Goal: Information Seeking & Learning: Check status

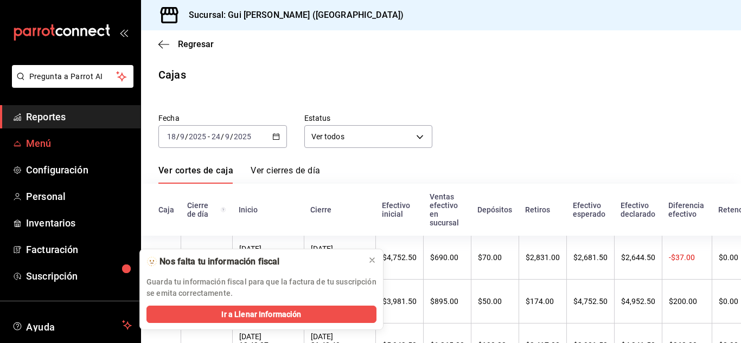
click at [54, 148] on span "Menú" at bounding box center [79, 143] width 106 height 15
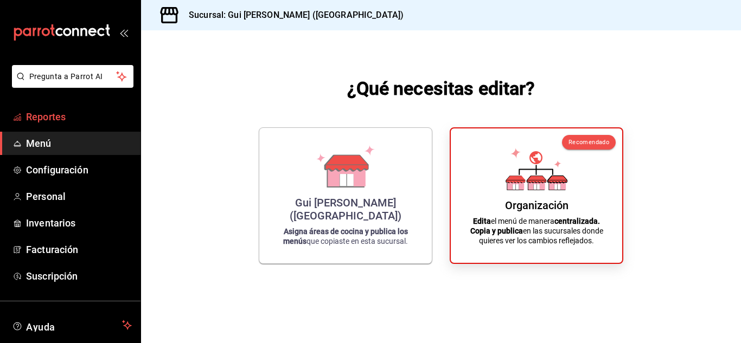
click at [52, 119] on span "Reportes" at bounding box center [79, 117] width 106 height 15
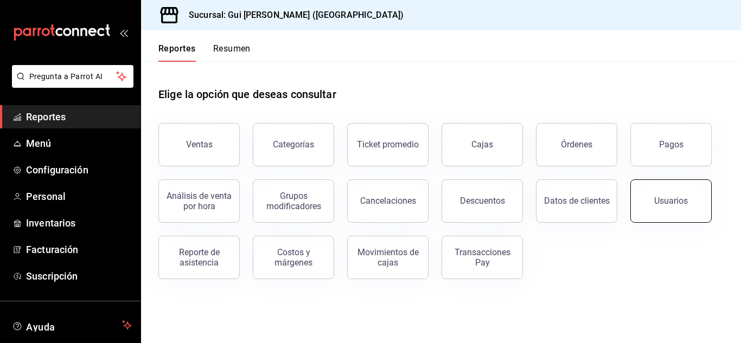
click at [662, 203] on div "Usuarios" at bounding box center [671, 201] width 34 height 10
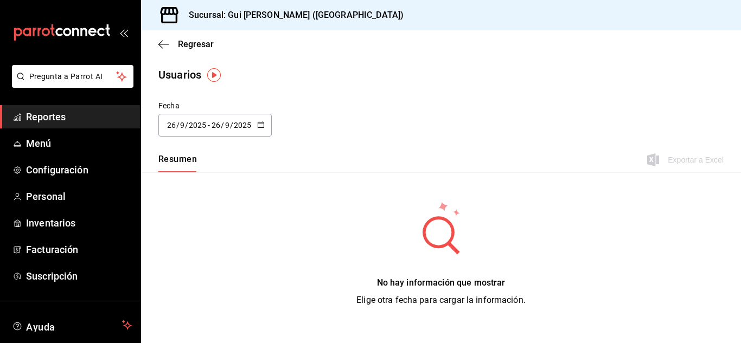
click at [263, 127] on \(Stroke\) "button" at bounding box center [261, 125] width 7 height 6
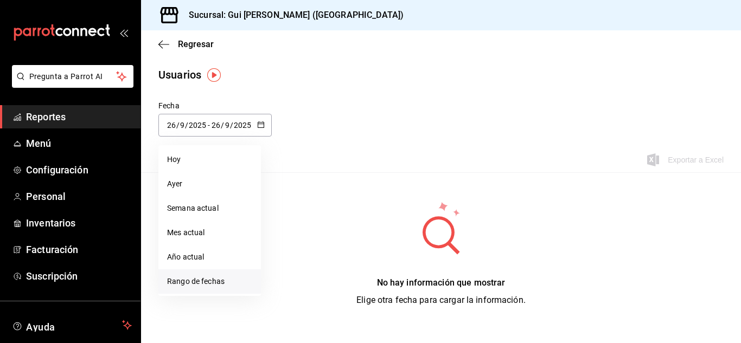
click at [194, 287] on li "Rango de fechas" at bounding box center [209, 282] width 103 height 24
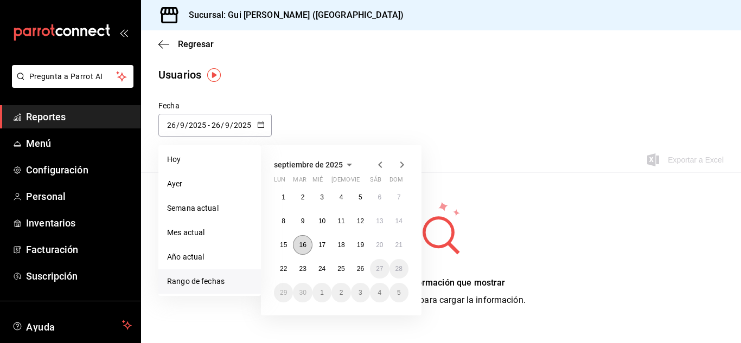
click at [305, 242] on abbr "16" at bounding box center [302, 245] width 7 height 8
click at [329, 265] on button "24" at bounding box center [321, 269] width 19 height 20
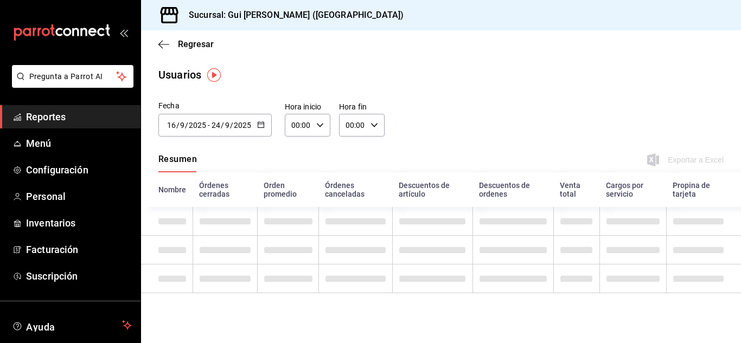
type input "[DATE]"
type input "16"
type input "[DATE]"
type input "24"
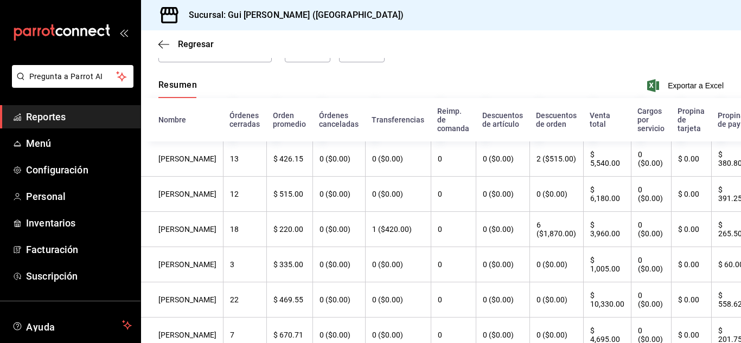
scroll to position [72, 0]
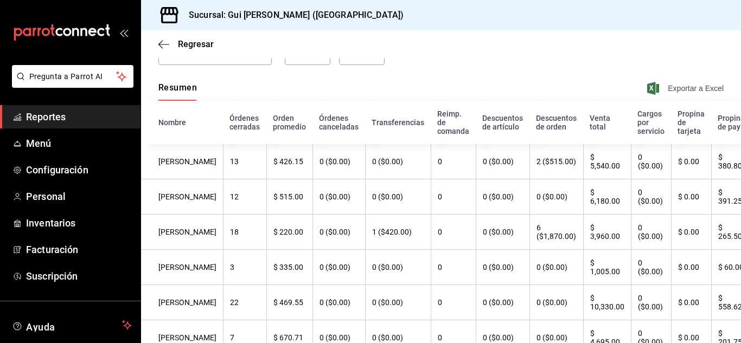
click at [693, 92] on span "Exportar a Excel" at bounding box center [686, 88] width 74 height 13
click at [171, 161] on th "[PERSON_NAME]" at bounding box center [182, 161] width 82 height 35
click at [711, 170] on th "$ 380.80" at bounding box center [736, 161] width 51 height 35
click at [168, 40] on icon "button" at bounding box center [163, 45] width 11 height 10
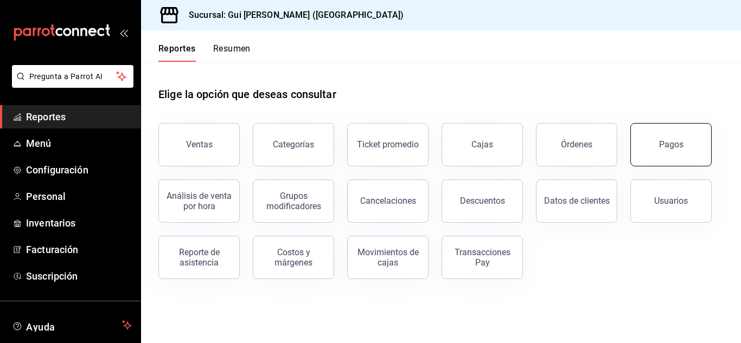
click at [682, 145] on div "Pagos" at bounding box center [671, 144] width 24 height 10
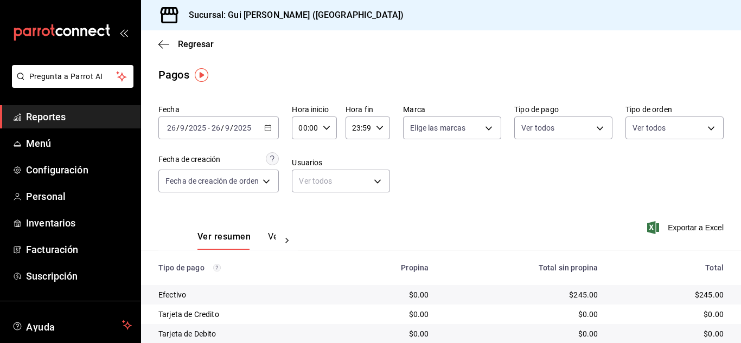
click at [269, 124] on div "[DATE] [DATE] - [DATE] [DATE]" at bounding box center [218, 128] width 120 height 23
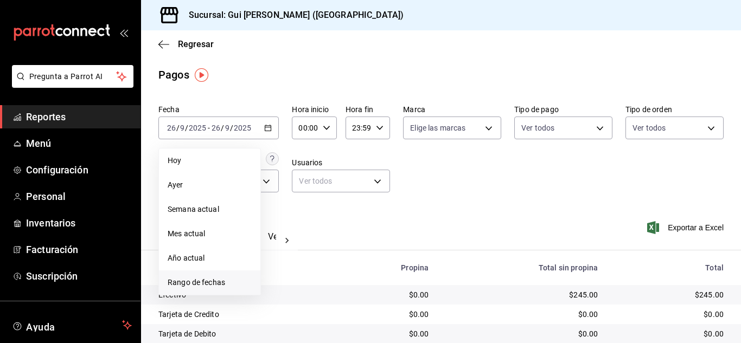
click at [205, 273] on li "Rango de fechas" at bounding box center [209, 283] width 101 height 24
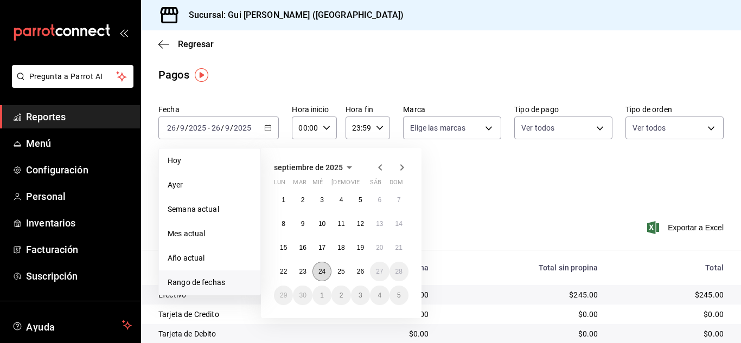
click at [324, 273] on abbr "24" at bounding box center [321, 272] width 7 height 8
click button "24" at bounding box center [321, 272] width 19 height 20
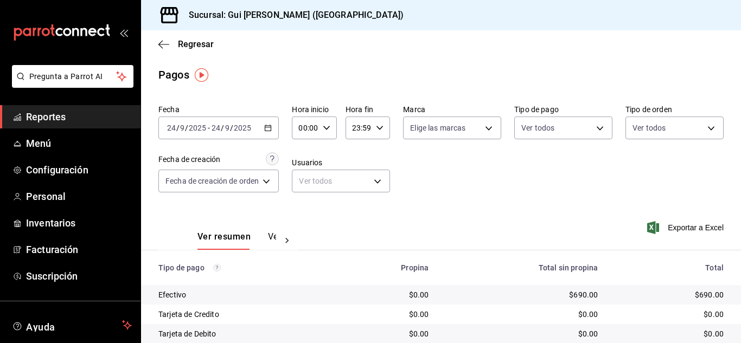
click at [272, 129] on icon "button" at bounding box center [268, 128] width 8 height 8
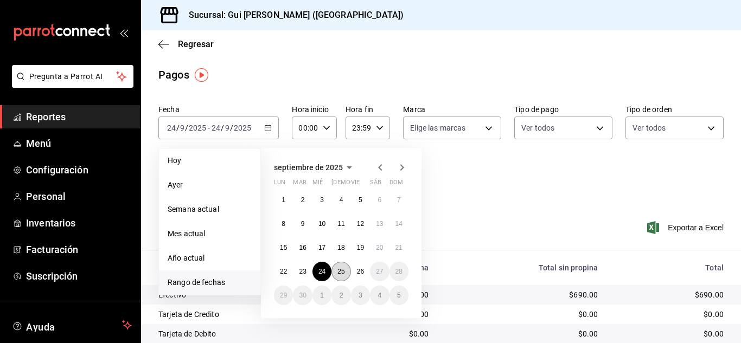
click at [341, 275] on abbr "25" at bounding box center [340, 272] width 7 height 8
click button "25" at bounding box center [340, 272] width 19 height 20
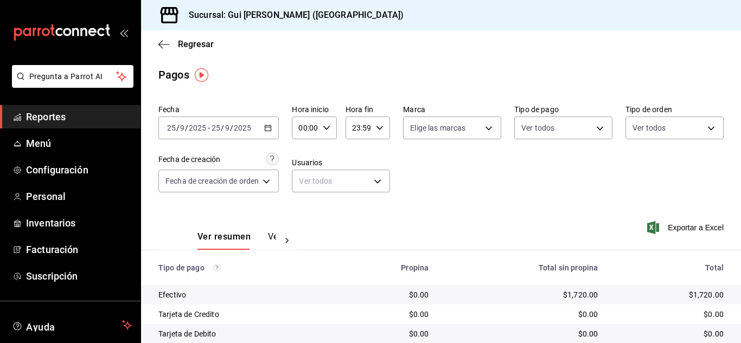
click at [272, 238] on button "Ver pagos" at bounding box center [288, 241] width 41 height 18
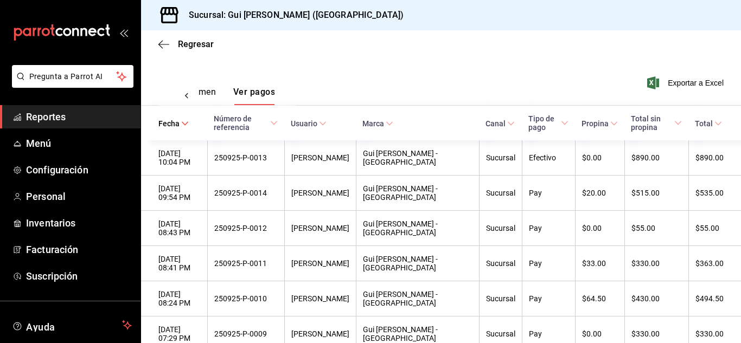
scroll to position [160, 0]
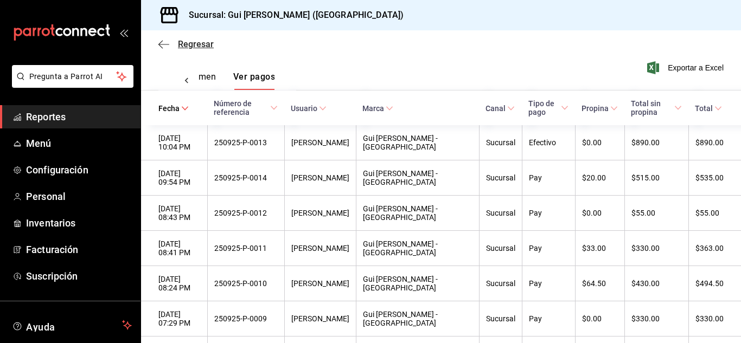
click at [159, 44] on icon "button" at bounding box center [160, 44] width 4 height 8
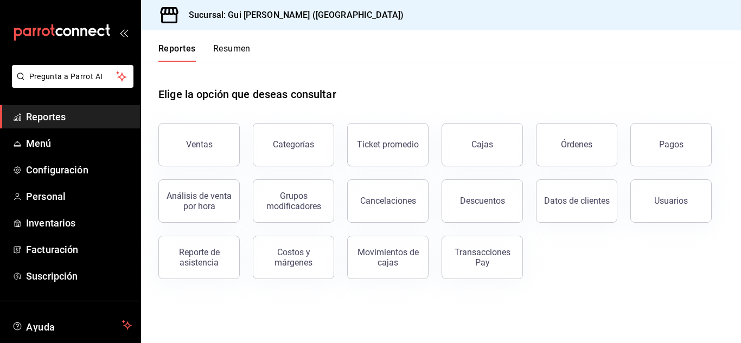
click at [67, 111] on span "Reportes" at bounding box center [79, 117] width 106 height 15
click at [650, 190] on button "Usuarios" at bounding box center [670, 201] width 81 height 43
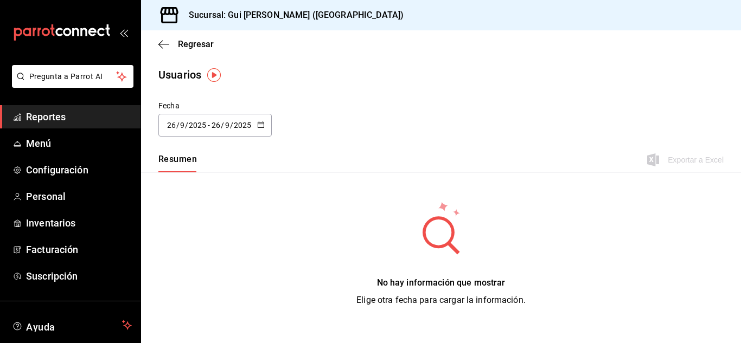
click at [267, 130] on div "[DATE] [DATE] - [DATE] [DATE]" at bounding box center [214, 125] width 113 height 23
click at [323, 87] on main "Regresar Usuarios Fecha [DATE] [DATE] - [DATE] [DATE] septiembre de 2025 lun ma…" at bounding box center [441, 200] width 600 height 340
click at [76, 202] on span "Personal" at bounding box center [79, 196] width 106 height 15
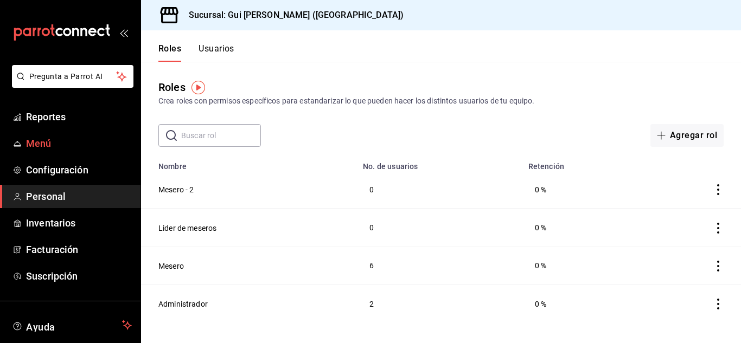
click at [76, 143] on span "Menú" at bounding box center [79, 143] width 106 height 15
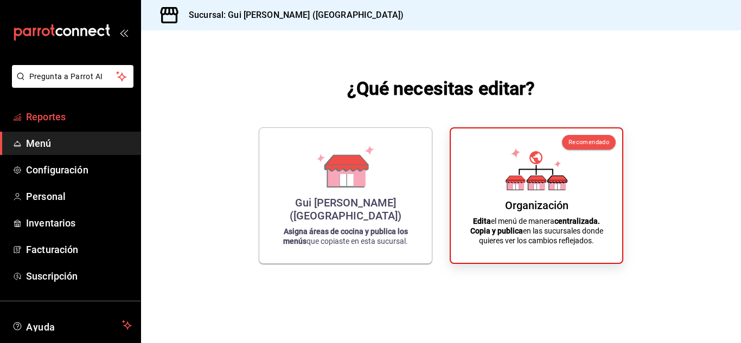
click at [90, 117] on span "Reportes" at bounding box center [79, 117] width 106 height 15
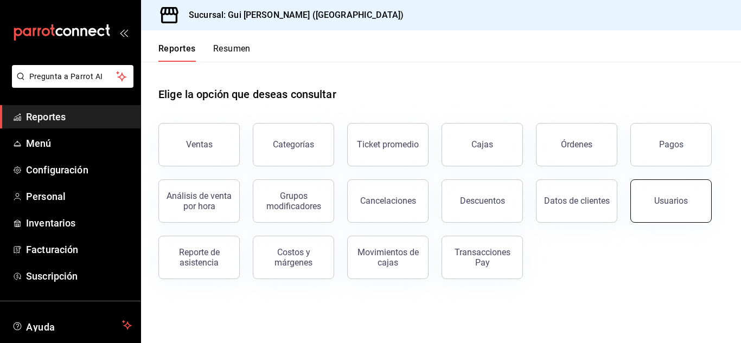
click at [670, 210] on button "Usuarios" at bounding box center [670, 201] width 81 height 43
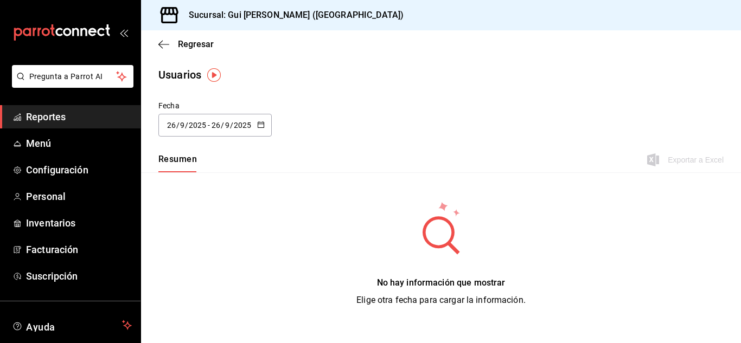
click at [263, 132] on div "[DATE] [DATE] - [DATE] [DATE]" at bounding box center [214, 125] width 113 height 23
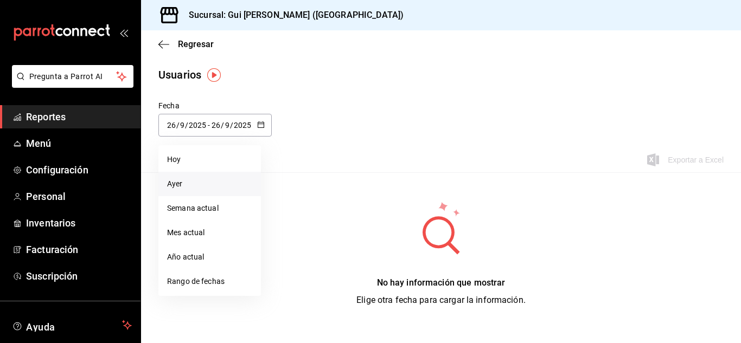
click at [205, 188] on li "Ayer" at bounding box center [209, 184] width 103 height 24
type input "[DATE]"
type input "25"
type input "[DATE]"
type input "25"
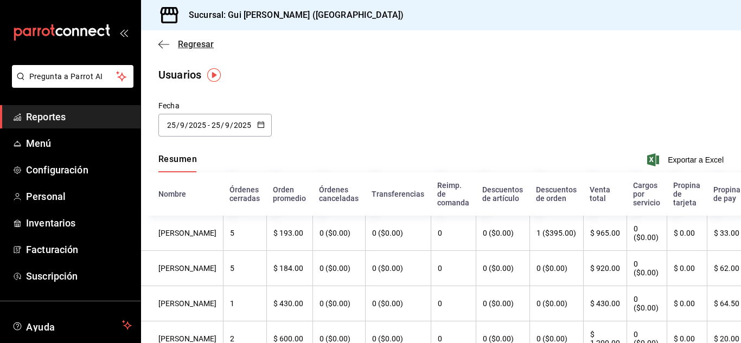
click at [166, 42] on icon "button" at bounding box center [163, 45] width 11 height 10
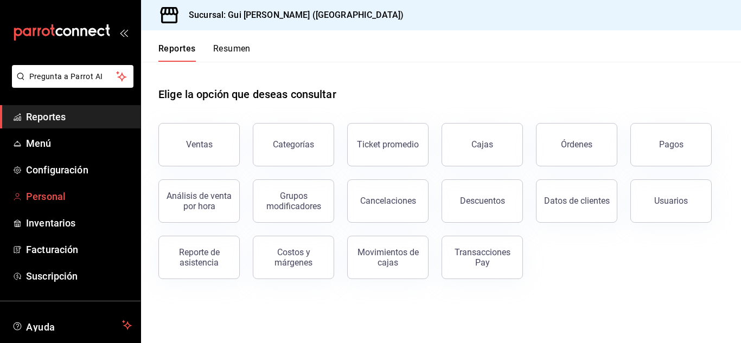
click at [78, 205] on link "Personal" at bounding box center [70, 196] width 140 height 23
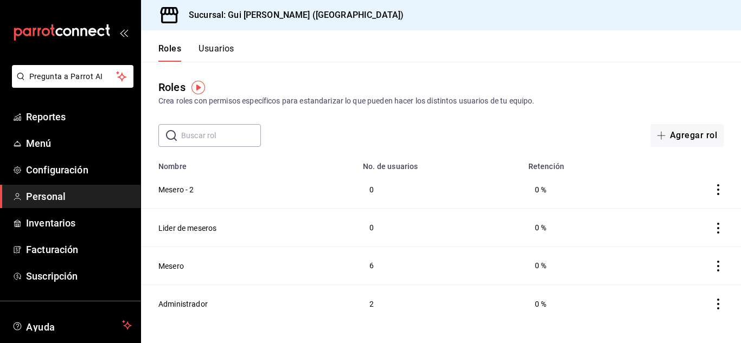
click at [215, 55] on button "Usuarios" at bounding box center [217, 52] width 36 height 18
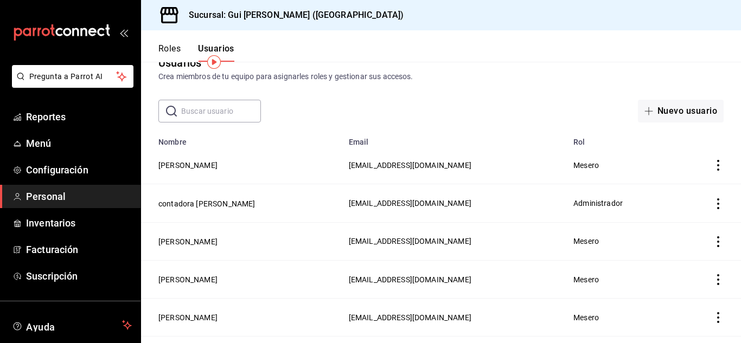
scroll to position [27, 0]
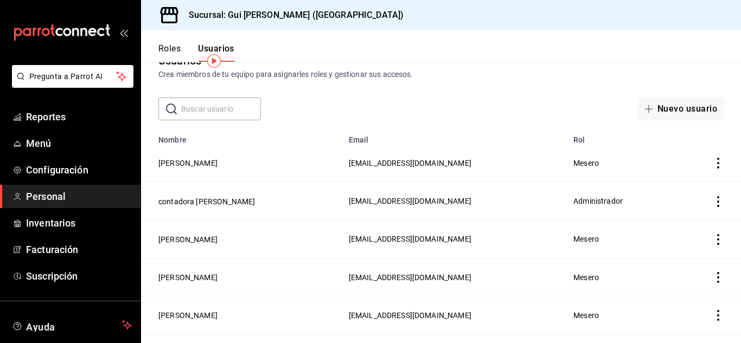
click at [714, 272] on icon "actions" at bounding box center [718, 277] width 11 height 11
click at [680, 290] on span "Eliminar" at bounding box center [671, 291] width 28 height 9
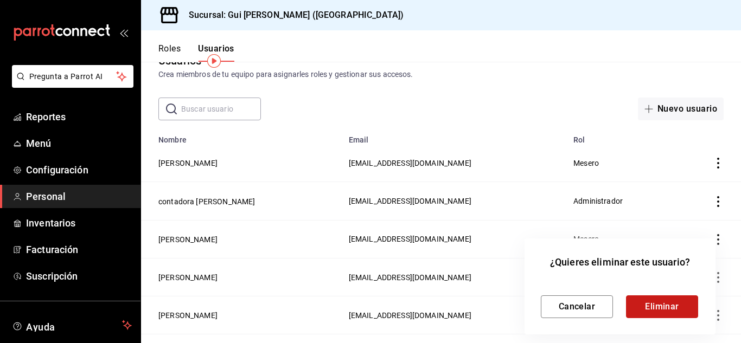
click at [668, 306] on button "Eliminar" at bounding box center [662, 307] width 72 height 23
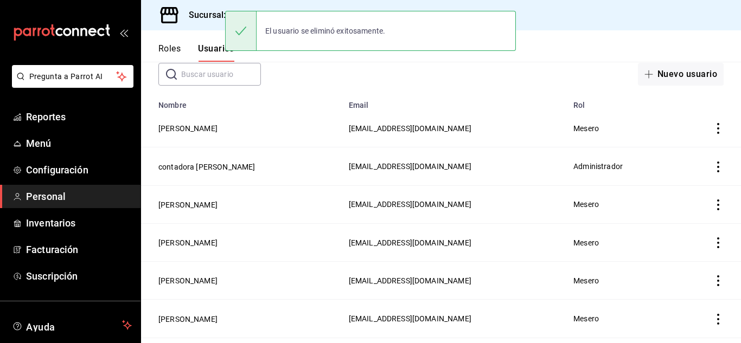
scroll to position [73, 0]
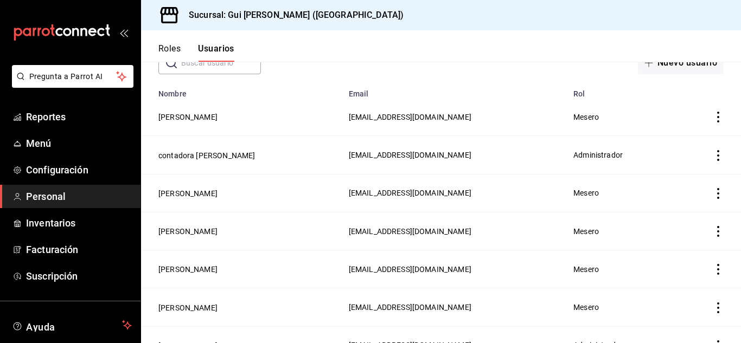
click at [713, 232] on icon "actions" at bounding box center [718, 231] width 11 height 11
click at [689, 235] on li "Eliminar" at bounding box center [669, 245] width 91 height 30
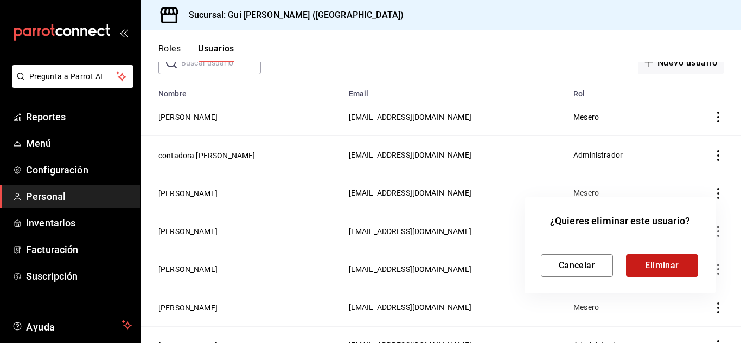
click at [687, 261] on button "Eliminar" at bounding box center [662, 265] width 72 height 23
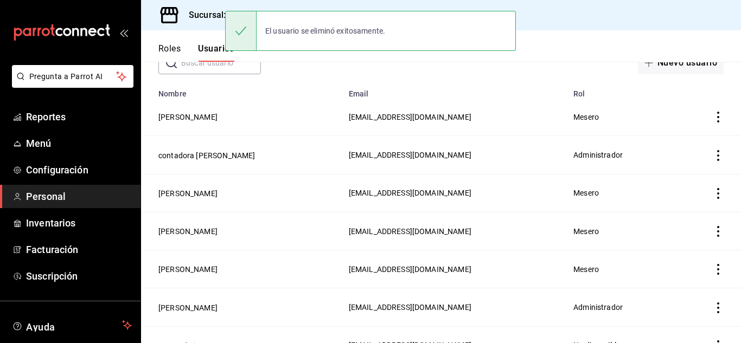
scroll to position [91, 0]
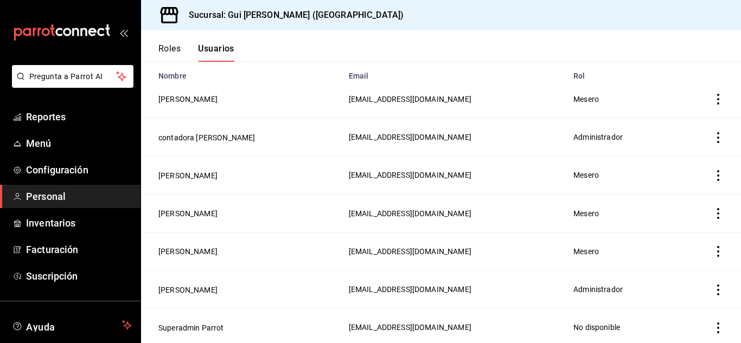
click at [111, 32] on div "mailbox folders" at bounding box center [70, 32] width 140 height 65
click at [62, 111] on span "Reportes" at bounding box center [79, 117] width 106 height 15
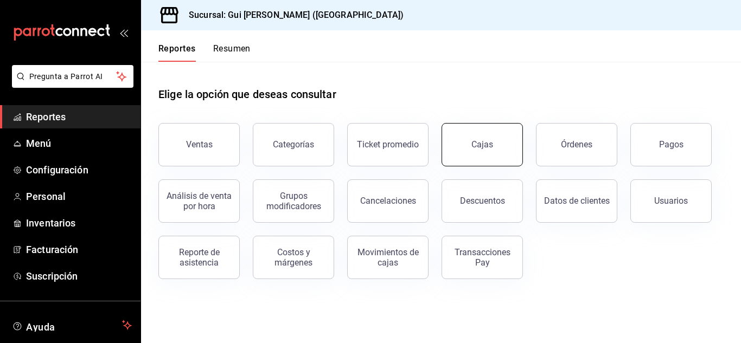
click at [513, 131] on link "Cajas" at bounding box center [481, 144] width 81 height 43
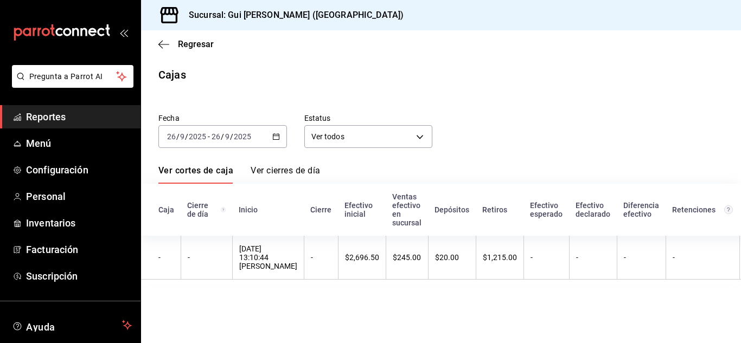
click at [270, 131] on div "[DATE] [DATE] - [DATE] [DATE]" at bounding box center [222, 136] width 129 height 23
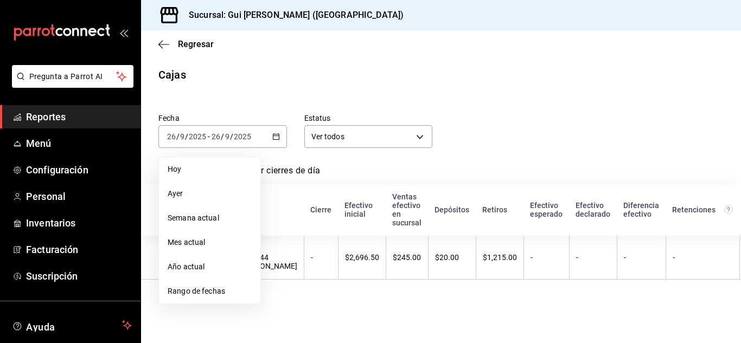
click at [286, 94] on main "Regresar Cajas Fecha [DATE] [DATE] - [DATE] [DATE] [PERSON_NAME] Semana actual …" at bounding box center [441, 186] width 600 height 313
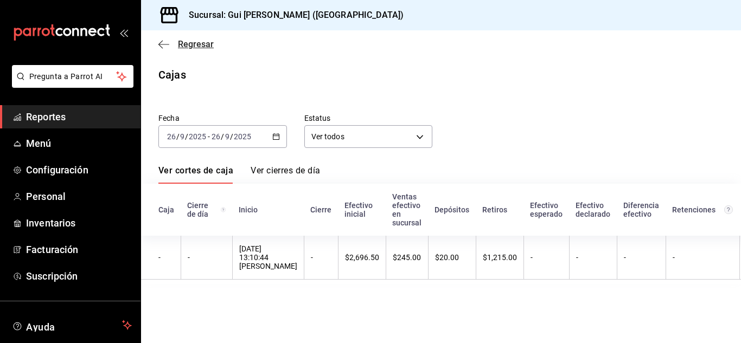
click at [170, 42] on span "Regresar" at bounding box center [185, 44] width 55 height 10
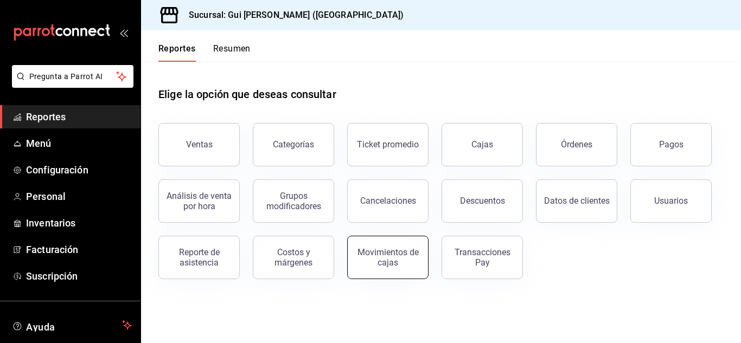
click at [381, 252] on div "Movimientos de cajas" at bounding box center [387, 257] width 67 height 21
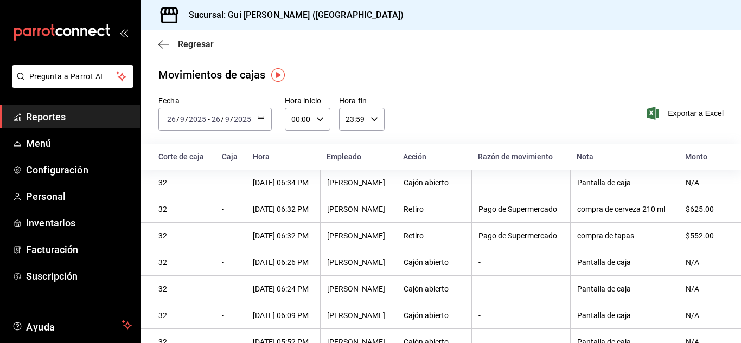
click at [167, 47] on icon "button" at bounding box center [163, 45] width 11 height 10
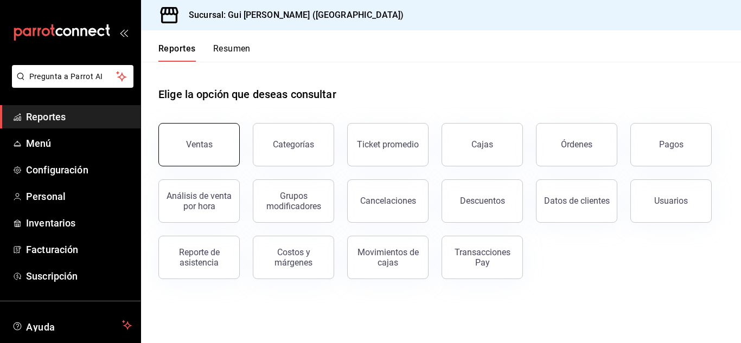
click at [221, 165] on div "Ventas" at bounding box center [192, 138] width 94 height 56
click at [210, 151] on button "Ventas" at bounding box center [198, 144] width 81 height 43
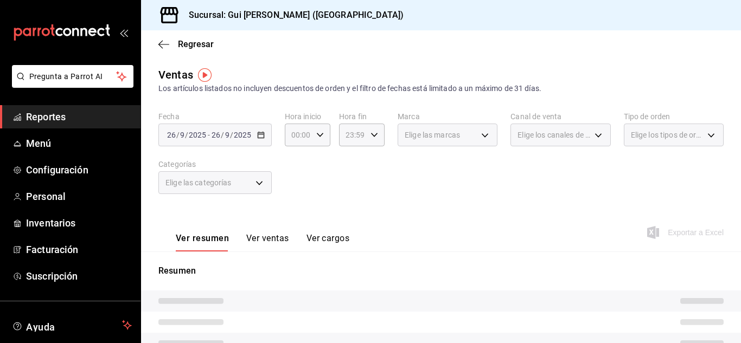
click at [253, 181] on div "Elige las categorías" at bounding box center [214, 182] width 113 height 23
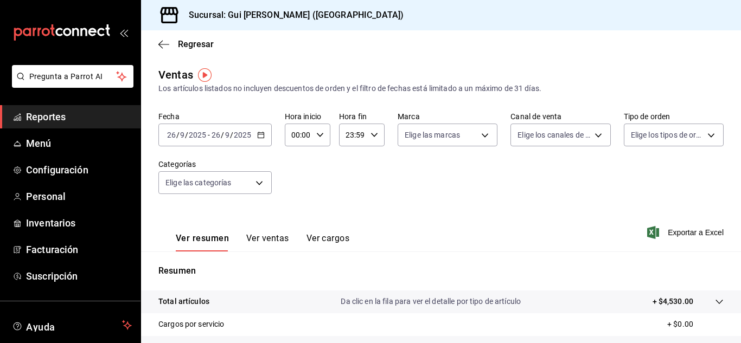
click at [258, 133] on \(Stroke\) "button" at bounding box center [261, 135] width 7 height 6
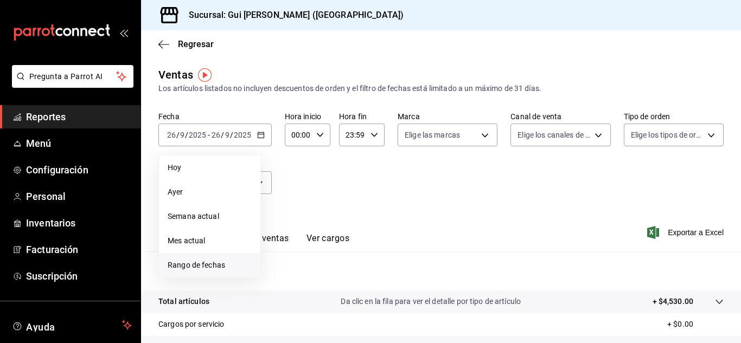
click at [216, 260] on span "Rango de fechas" at bounding box center [210, 265] width 84 height 11
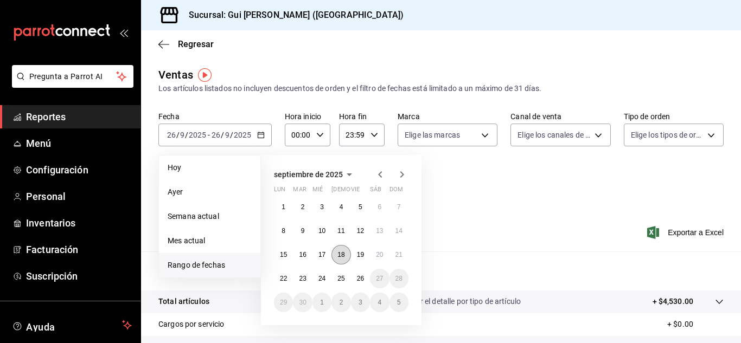
click at [341, 253] on abbr "18" at bounding box center [340, 255] width 7 height 8
click at [324, 283] on button "24" at bounding box center [321, 279] width 19 height 20
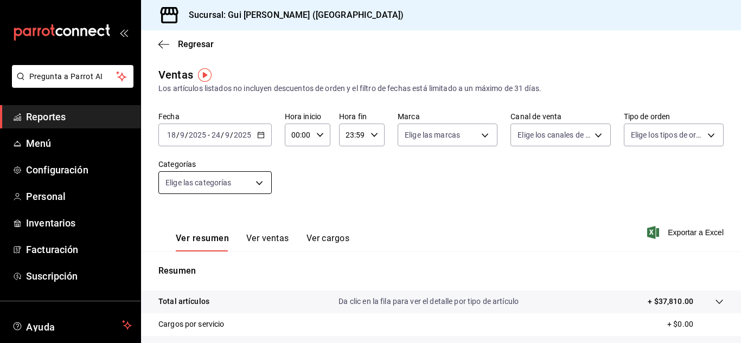
click at [269, 184] on body "Pregunta a Parrot AI Reportes Menú Configuración Personal Inventarios Facturaci…" at bounding box center [370, 171] width 741 height 343
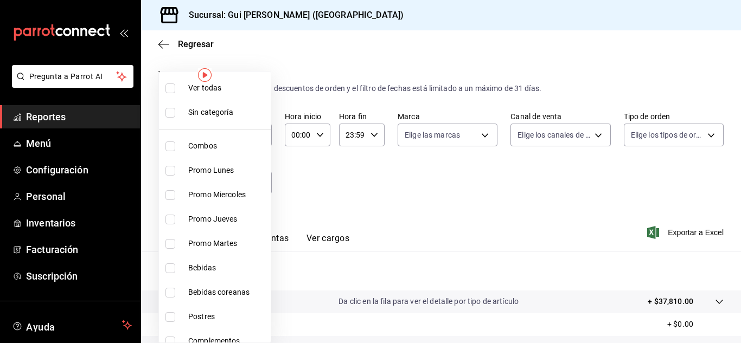
click at [262, 183] on li "Promo Miercoles" at bounding box center [215, 195] width 112 height 24
type input "d8bea790-0b08-4305-a090-76dd391346a5"
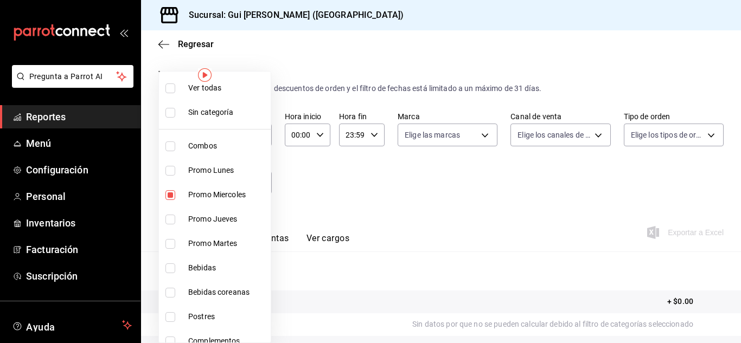
click at [175, 195] on input "checkbox" at bounding box center [170, 195] width 10 height 10
checkbox input "false"
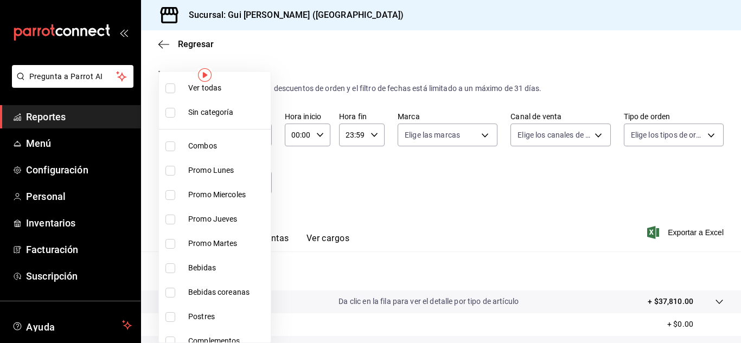
click at [173, 84] on input "checkbox" at bounding box center [170, 89] width 10 height 10
checkbox input "true"
type input "34d4c0af-de74-4ab2-9978-4d2ae5295cd6,681cc813-b2ab-4831-852e-8c9d959a88bb,d8bea…"
checkbox input "true"
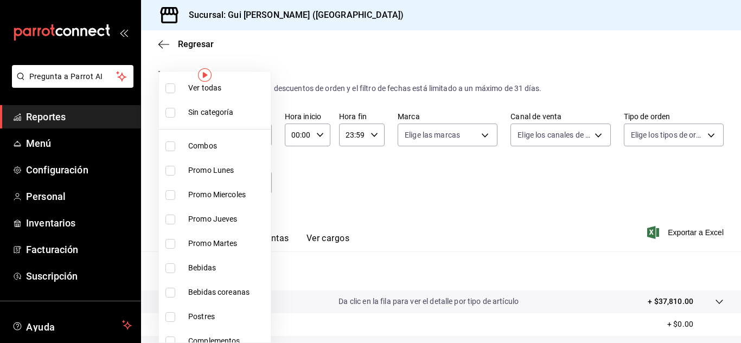
checkbox input "true"
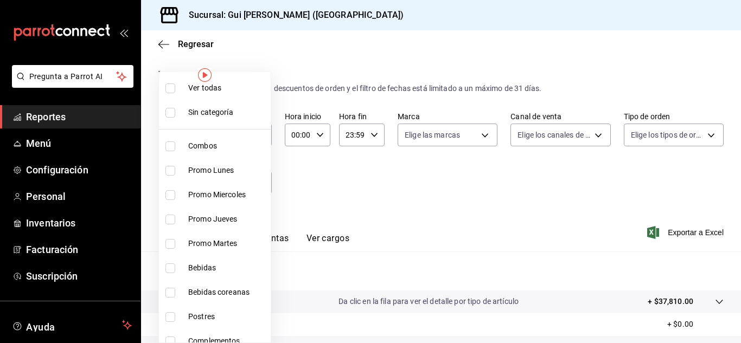
checkbox input "true"
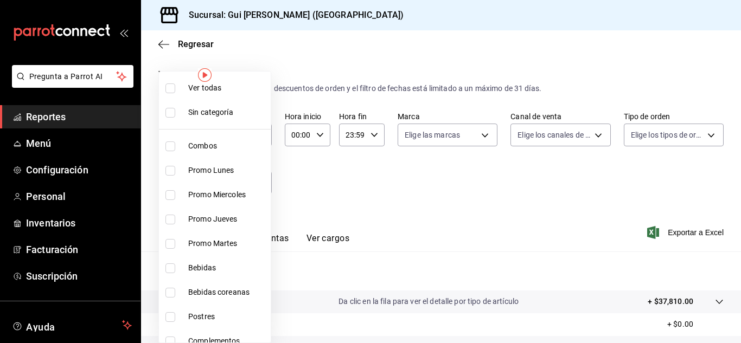
checkbox input "true"
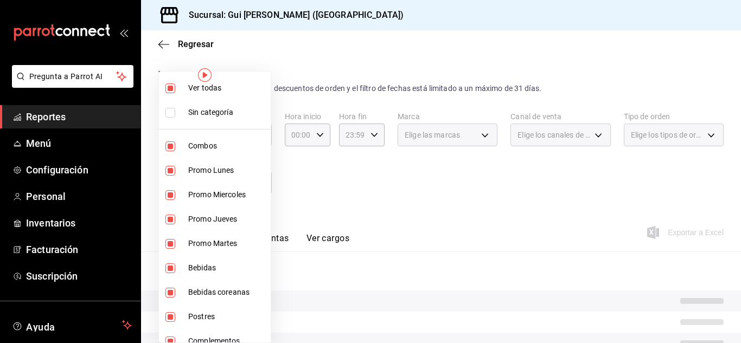
click at [377, 183] on div at bounding box center [370, 171] width 741 height 343
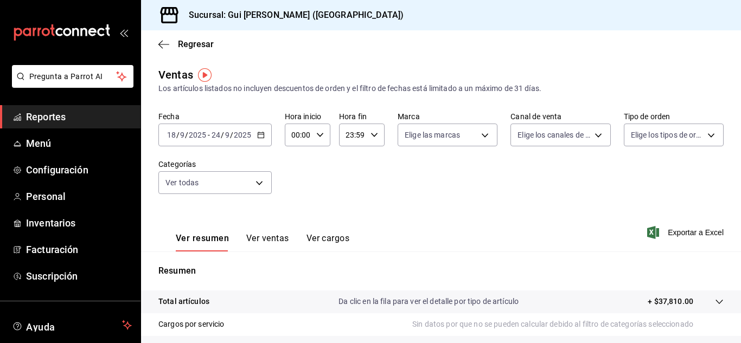
click at [283, 240] on button "Ver ventas" at bounding box center [267, 242] width 43 height 18
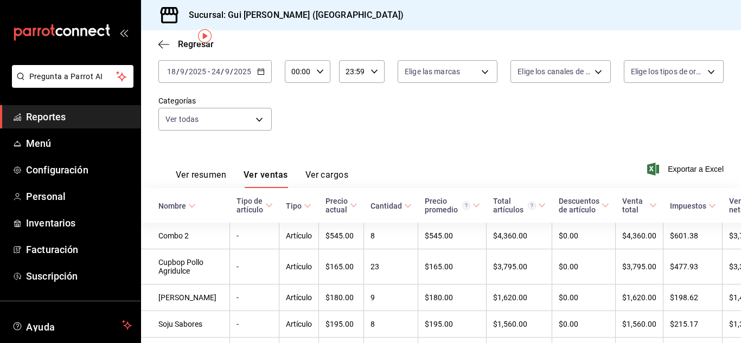
scroll to position [31, 0]
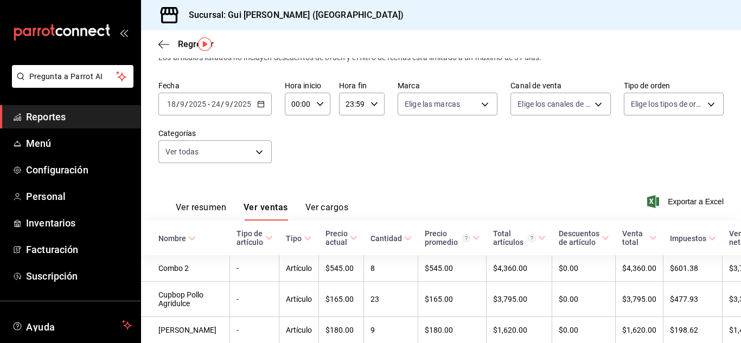
click at [334, 205] on button "Ver cargos" at bounding box center [326, 211] width 43 height 18
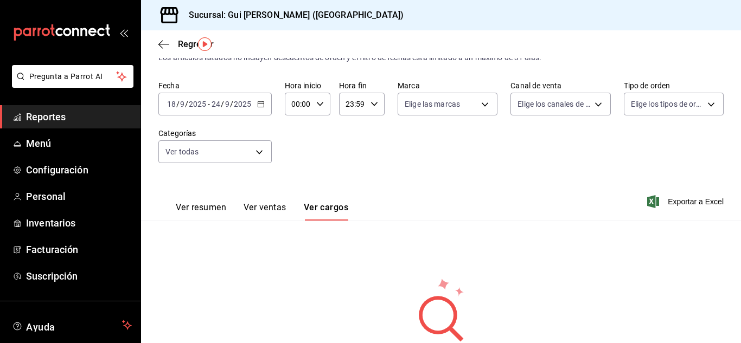
click at [47, 113] on span "Reportes" at bounding box center [79, 117] width 106 height 15
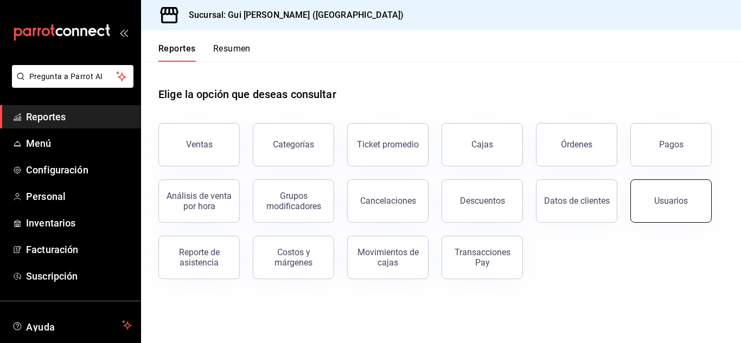
click at [642, 195] on button "Usuarios" at bounding box center [670, 201] width 81 height 43
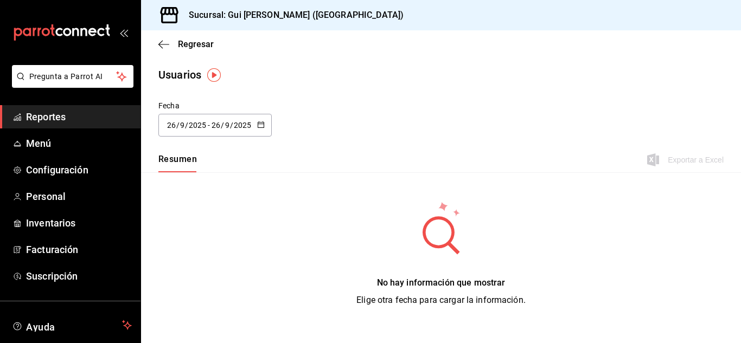
click at [259, 130] on div "[DATE] [DATE] - [DATE] [DATE]" at bounding box center [214, 125] width 113 height 23
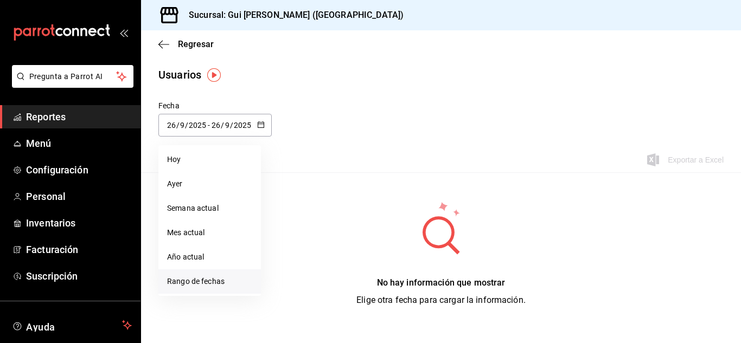
click at [198, 284] on li "Rango de fechas" at bounding box center [209, 282] width 103 height 24
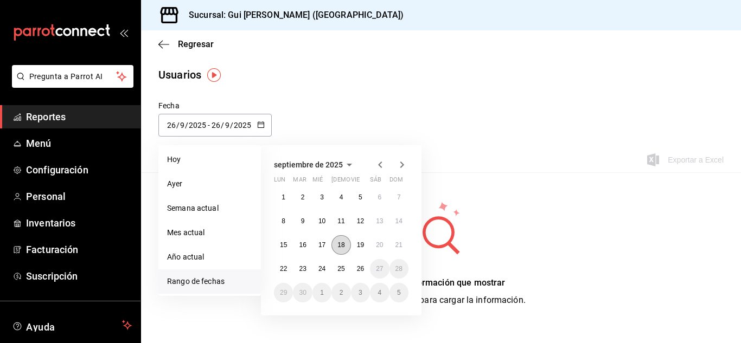
click at [340, 236] on button "18" at bounding box center [340, 245] width 19 height 20
click at [319, 271] on abbr "24" at bounding box center [321, 269] width 7 height 8
type input "[DATE]"
type input "18"
type input "[DATE]"
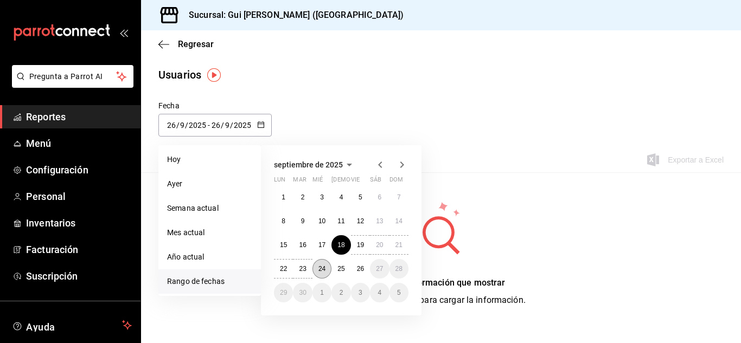
type input "24"
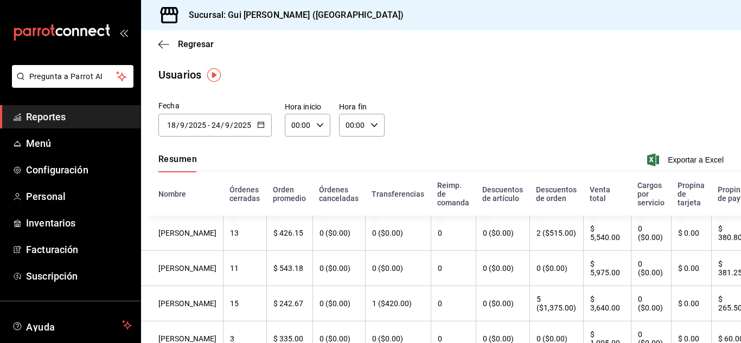
click at [258, 125] on icon "button" at bounding box center [261, 125] width 8 height 8
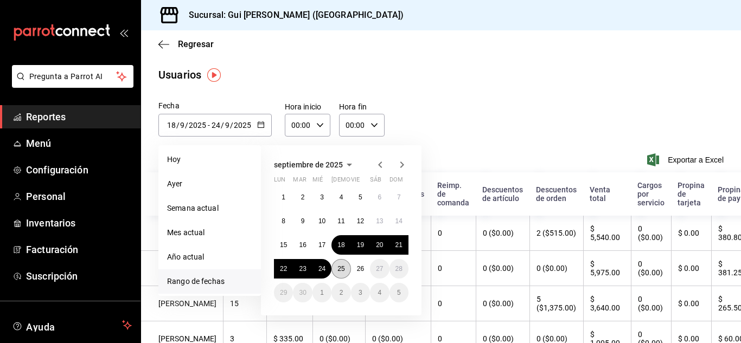
click at [337, 267] on button "25" at bounding box center [340, 269] width 19 height 20
type input "[DATE]"
type input "25"
type input "[DATE]"
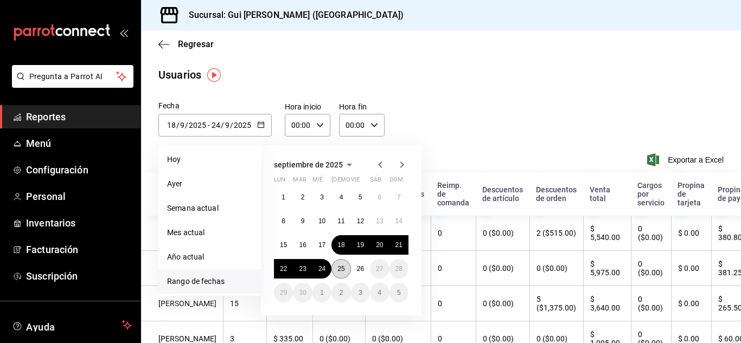
type input "25"
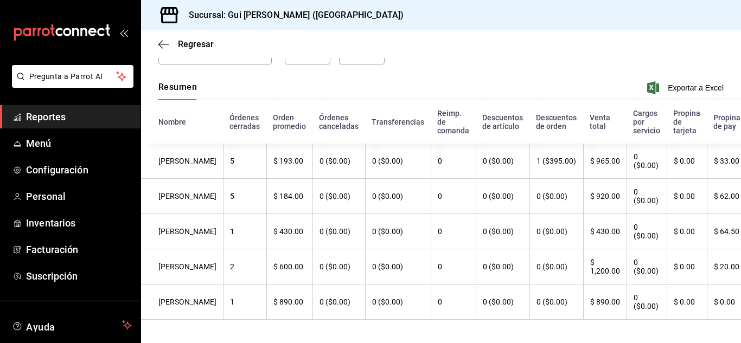
scroll to position [91, 0]
